Goal: Information Seeking & Learning: Learn about a topic

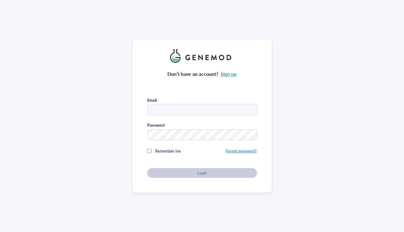
type input "[EMAIL_ADDRESS][DOMAIN_NAME]"
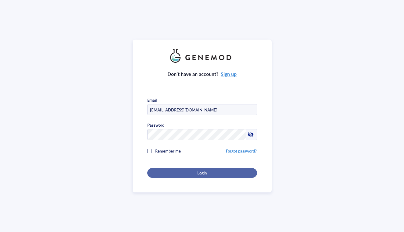
click at [197, 170] on span "Login" at bounding box center [201, 172] width 9 height 5
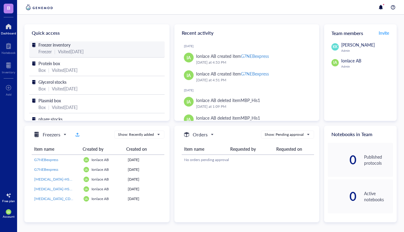
click at [68, 55] on div "Visited [DATE]" at bounding box center [71, 51] width 26 height 7
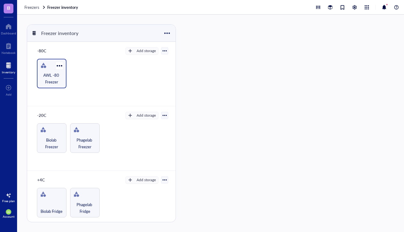
click at [50, 79] on span "AWL -80 Freezer" at bounding box center [51, 78] width 23 height 13
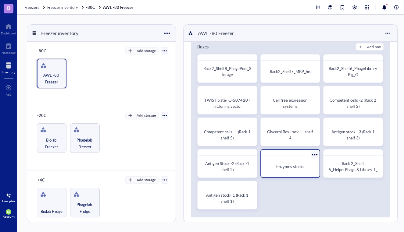
scroll to position [18, 0]
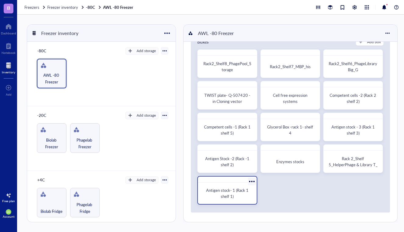
click at [236, 193] on div "Antigen stock- 1 (Rack 1 shelf 1)" at bounding box center [227, 193] width 49 height 12
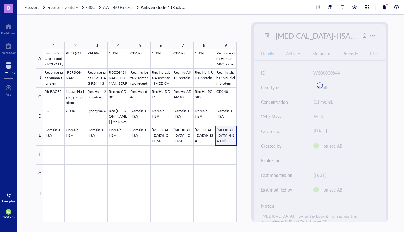
click at [225, 135] on div at bounding box center [139, 135] width 193 height 173
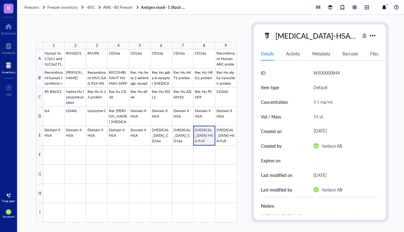
click at [201, 134] on div at bounding box center [139, 135] width 193 height 173
click at [224, 141] on div at bounding box center [139, 135] width 193 height 173
click at [209, 142] on div at bounding box center [139, 135] width 193 height 173
click at [221, 138] on div at bounding box center [139, 135] width 193 height 173
click at [210, 140] on div at bounding box center [139, 135] width 193 height 173
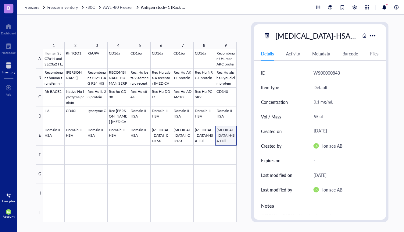
click at [222, 139] on div at bounding box center [139, 135] width 193 height 173
click at [194, 138] on div at bounding box center [139, 135] width 193 height 173
click at [219, 138] on div at bounding box center [139, 135] width 193 height 173
click at [201, 137] on div at bounding box center [139, 135] width 193 height 173
click at [235, 139] on div at bounding box center [139, 135] width 193 height 173
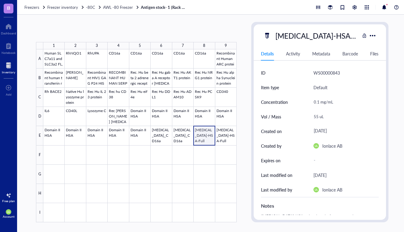
click at [202, 135] on div at bounding box center [139, 135] width 193 height 173
click at [220, 142] on div at bounding box center [139, 135] width 193 height 173
click at [207, 139] on div at bounding box center [139, 135] width 193 height 173
click at [224, 77] on div at bounding box center [139, 135] width 193 height 173
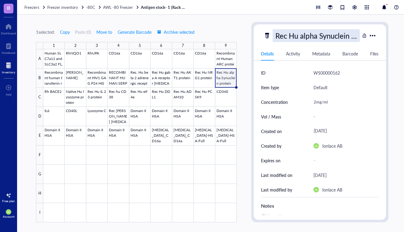
click at [286, 35] on div "Rec Hu alpha Synuclein protein" at bounding box center [315, 35] width 87 height 13
click at [241, 97] on div "1 selected: Copy Paste ( 0 ) Move to Generate Barcode Archive selected 1 2 3 4 …" at bounding box center [212, 124] width 390 height 218
click at [226, 60] on div at bounding box center [139, 135] width 193 height 173
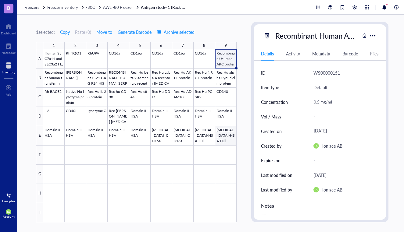
click at [230, 134] on div at bounding box center [139, 135] width 193 height 173
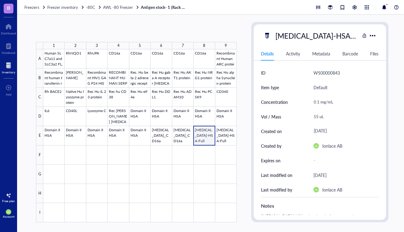
click at [204, 142] on div at bounding box center [139, 135] width 193 height 173
click at [121, 10] on div "Freezers Freezer inventory -80C AWL -80 Freezer Antigen stock- 1 (Rack 1 shelf …" at bounding box center [212, 7] width 390 height 15
click at [123, 6] on span "AWL -80 Freezer" at bounding box center [118, 7] width 30 height 6
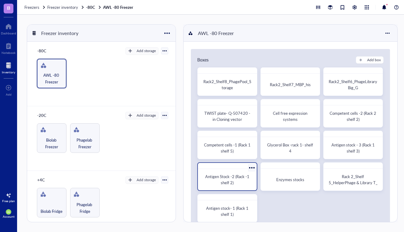
click at [223, 173] on div "Antigen Stock -2 (Rack -1 shelf 2)" at bounding box center [227, 180] width 54 height 16
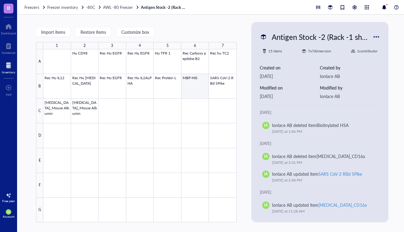
click at [190, 93] on div at bounding box center [139, 135] width 193 height 173
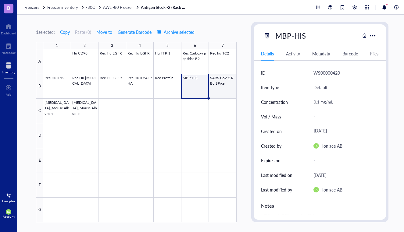
click at [219, 90] on div at bounding box center [139, 135] width 193 height 173
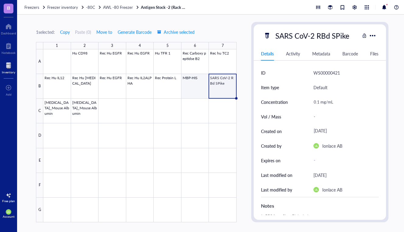
click at [191, 88] on div at bounding box center [139, 135] width 193 height 173
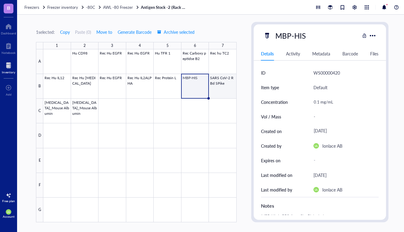
click at [219, 95] on div at bounding box center [139, 135] width 193 height 173
